Goal: Task Accomplishment & Management: Manage account settings

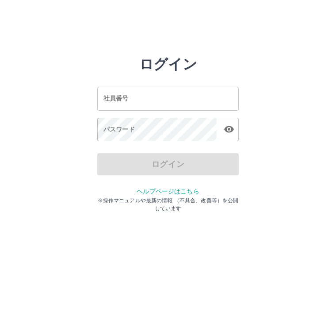
click at [116, 101] on div "社員番号 社員番号" at bounding box center [168, 98] width 142 height 23
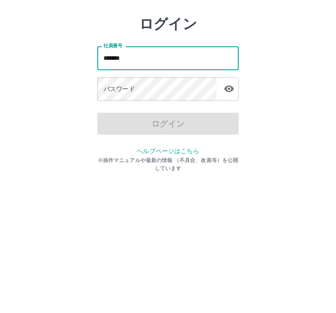
type input "*******"
click at [128, 118] on div "パスワード パスワード" at bounding box center [168, 130] width 142 height 25
click at [122, 118] on div "パスワード パスワード" at bounding box center [168, 130] width 142 height 25
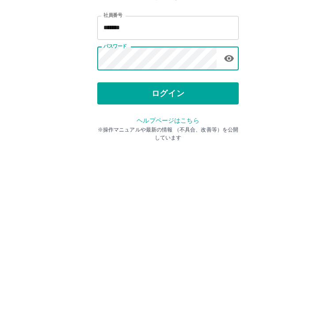
click at [166, 153] on button "ログイン" at bounding box center [168, 164] width 142 height 22
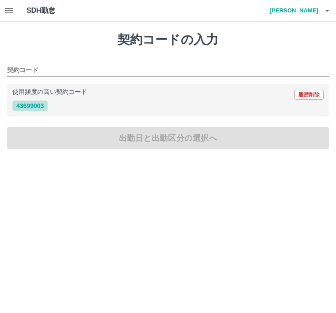
click at [41, 106] on button "43699003" at bounding box center [29, 105] width 35 height 11
type input "********"
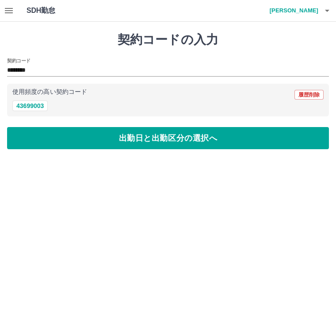
click at [15, 3] on button "button" at bounding box center [9, 10] width 18 height 21
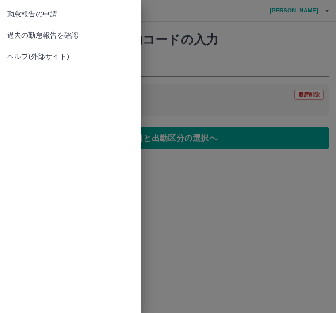
click at [47, 34] on span "過去の勤怠報告を確認" at bounding box center [70, 35] width 127 height 11
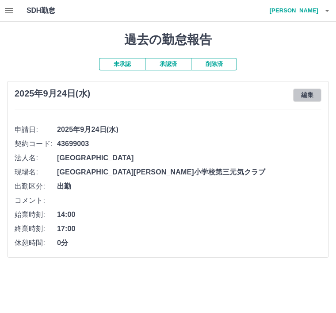
click at [311, 96] on button "編集" at bounding box center [307, 94] width 28 height 13
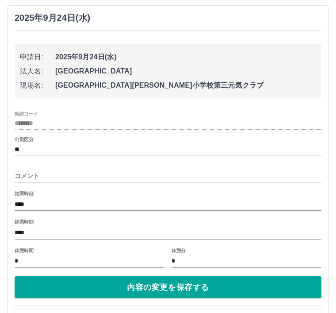
scroll to position [79, 0]
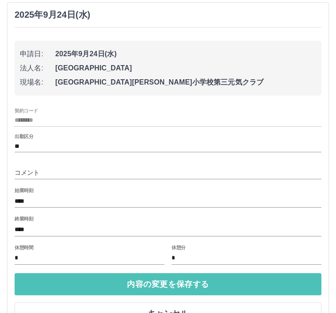
click at [168, 283] on button "内容の変更を保存する" at bounding box center [168, 284] width 307 height 22
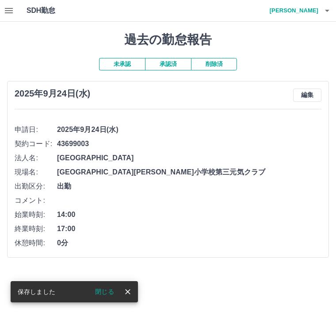
click at [107, 293] on button "閉じる" at bounding box center [104, 291] width 33 height 13
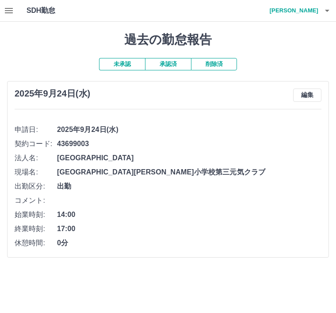
click at [300, 13] on h4 "[PERSON_NAME]" at bounding box center [291, 10] width 53 height 21
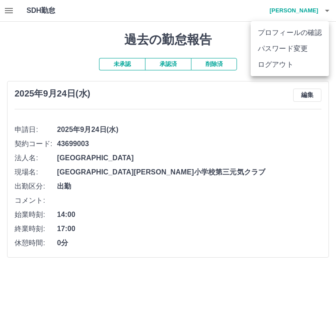
click at [281, 68] on li "ログアウト" at bounding box center [290, 65] width 78 height 16
